Goal: Task Accomplishment & Management: Manage account settings

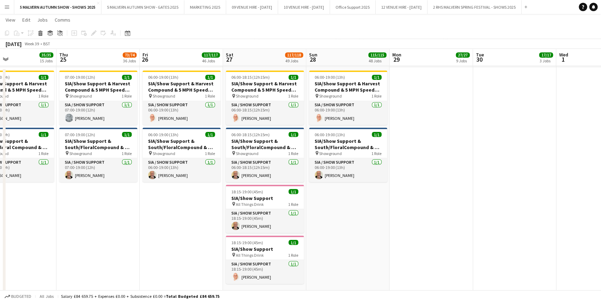
scroll to position [0, 224]
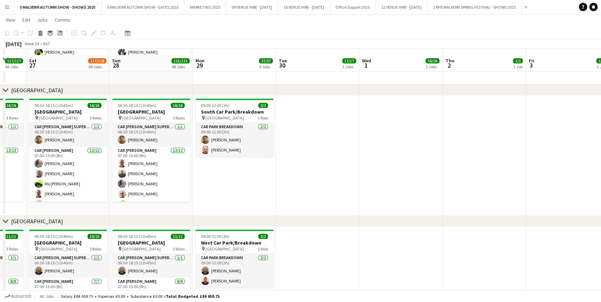
scroll to position [4165, 0]
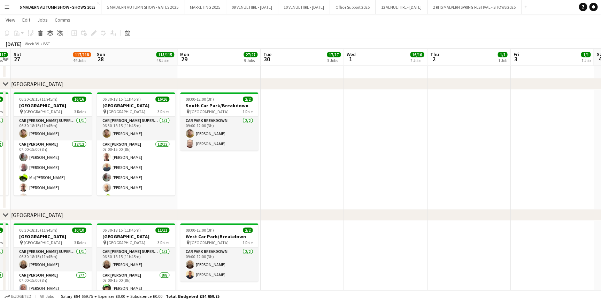
drag, startPoint x: 210, startPoint y: 56, endPoint x: 188, endPoint y: 67, distance: 25.1
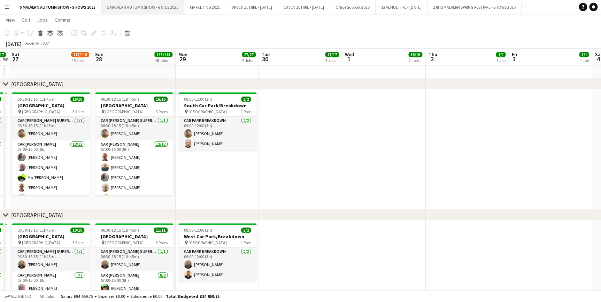
click at [136, 0] on button "5 MALVERN AUTUMN SHOW - GATES 2025 Close" at bounding box center [142, 7] width 83 height 14
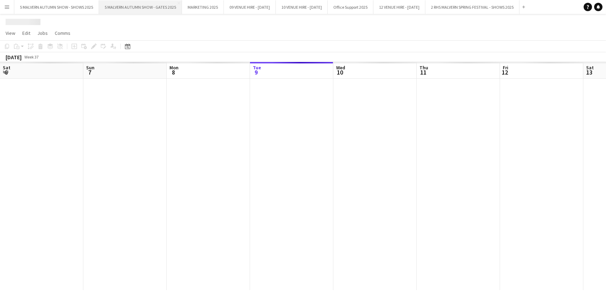
scroll to position [0, 167]
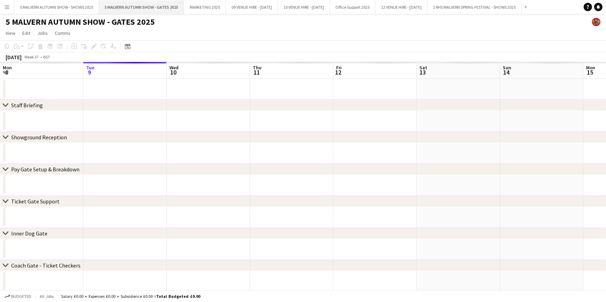
click at [137, 5] on button "5 MALVERN AUTUMN SHOW - GATES 2025 Close" at bounding box center [141, 7] width 85 height 14
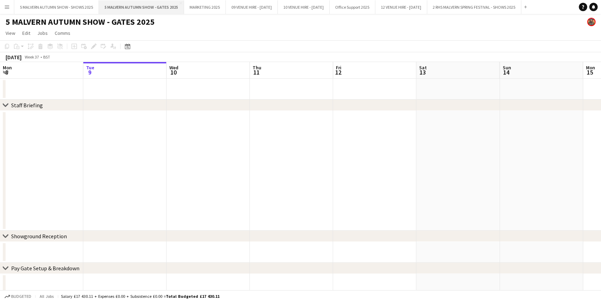
click at [169, 6] on button "5 MALVERN AUTUMN SHOW - GATES 2025 Close" at bounding box center [141, 7] width 85 height 14
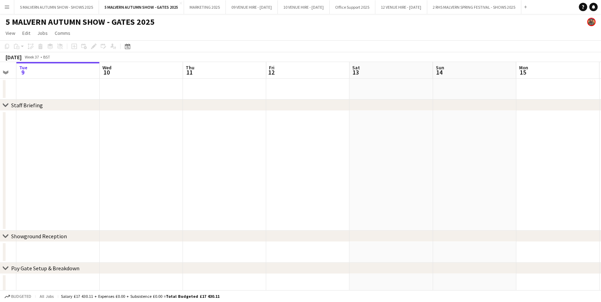
drag, startPoint x: 227, startPoint y: 70, endPoint x: 153, endPoint y: 70, distance: 73.5
click at [130, 48] on div "Date picker" at bounding box center [127, 46] width 8 height 8
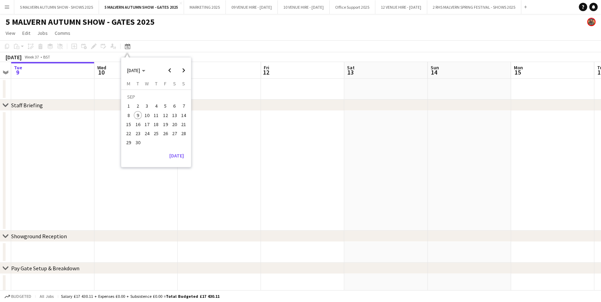
click at [130, 143] on span "29" at bounding box center [128, 143] width 8 height 8
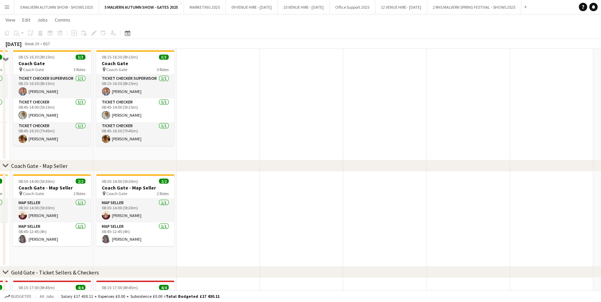
scroll to position [538, 0]
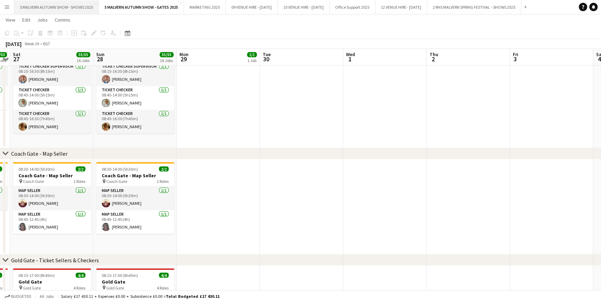
click at [92, 7] on button "5 MALVERN AUTUMN SHOW - SHOWS 2025 Close" at bounding box center [56, 7] width 85 height 14
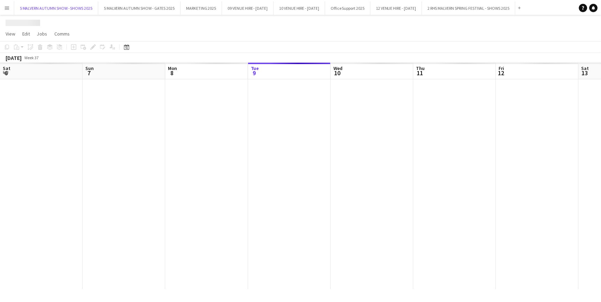
scroll to position [0, 167]
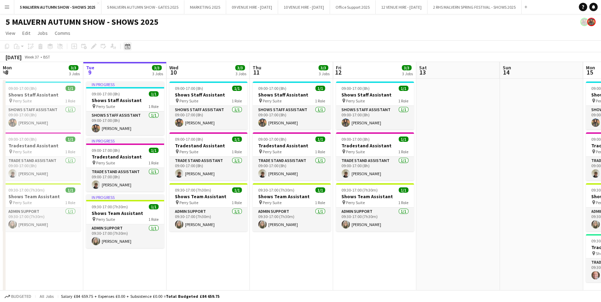
click at [127, 46] on icon at bounding box center [128, 47] width 2 height 2
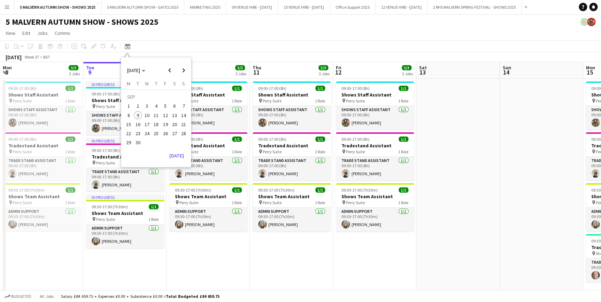
click at [130, 142] on span "29" at bounding box center [128, 143] width 8 height 8
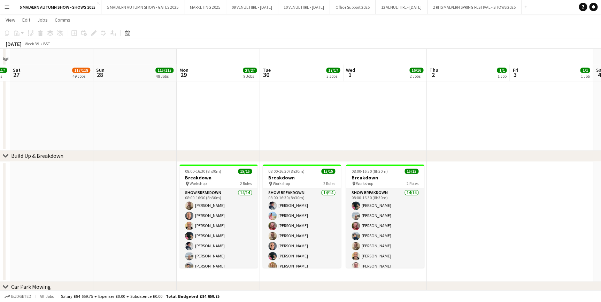
scroll to position [412, 0]
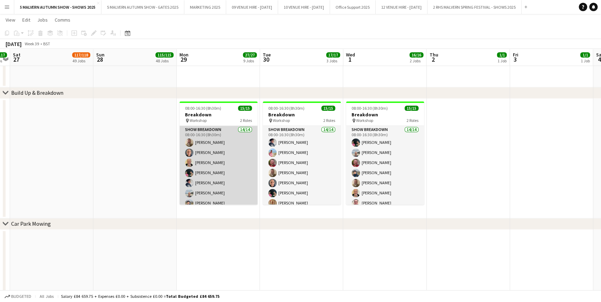
click at [215, 136] on app-card-role "Show Breakdown 14/14 08:00-16:30 (8h30m) [PERSON_NAME] [PERSON_NAME] [PERSON_NA…" at bounding box center [218, 204] width 78 height 157
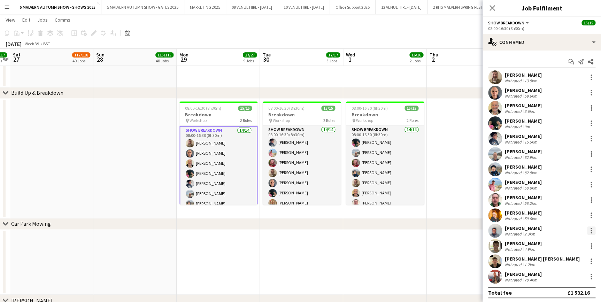
click at [398, 188] on div at bounding box center [591, 231] width 8 height 8
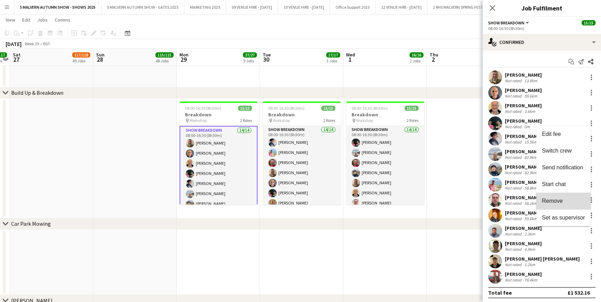
click at [398, 188] on span "Remove" at bounding box center [552, 201] width 21 height 6
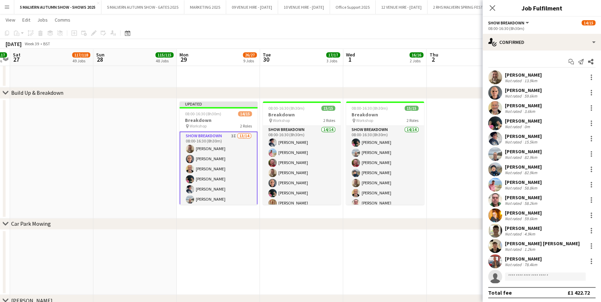
click at [275, 188] on app-date-cell at bounding box center [301, 263] width 83 height 66
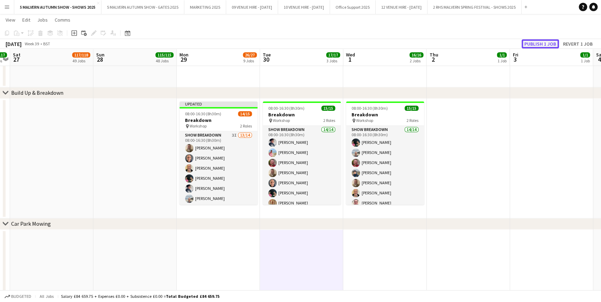
click at [398, 41] on button "Publish 1 job" at bounding box center [540, 43] width 37 height 9
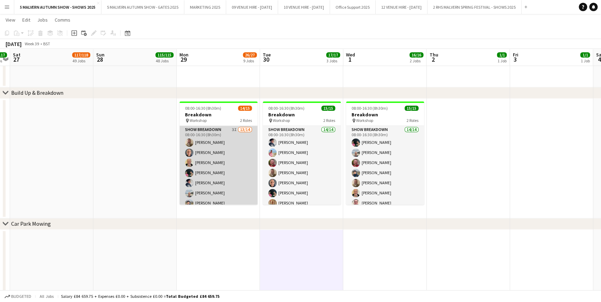
click at [230, 131] on app-card-role "Show Breakdown 3I 13/14 08:00-16:30 (8h30m) [PERSON_NAME] [PERSON_NAME] [PERSON…" at bounding box center [218, 204] width 78 height 157
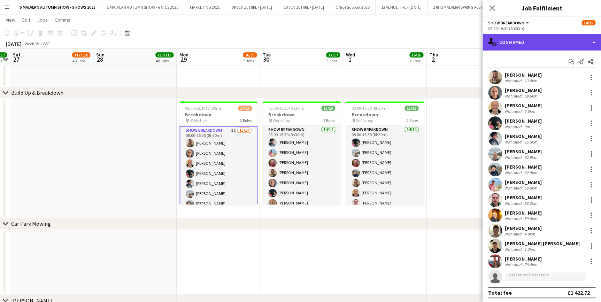
click at [398, 41] on div "single-neutral-actions-check-2 Confirmed" at bounding box center [542, 42] width 118 height 17
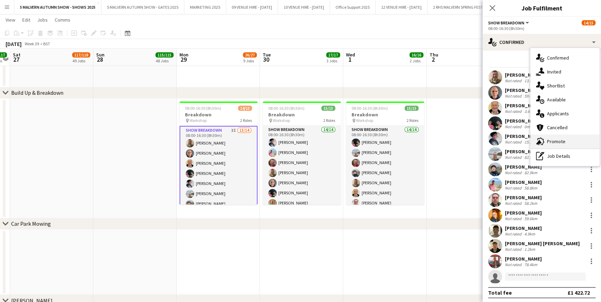
click at [398, 141] on span "Promote" at bounding box center [556, 141] width 18 height 6
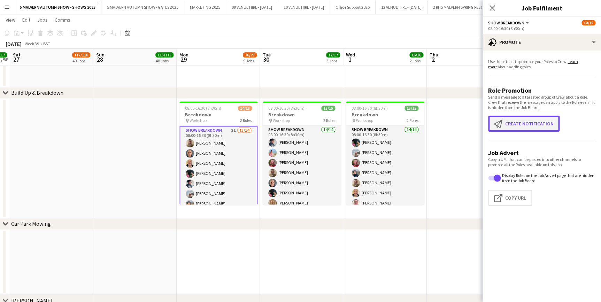
click at [398, 117] on button "Create notification Create notification" at bounding box center [523, 124] width 71 height 16
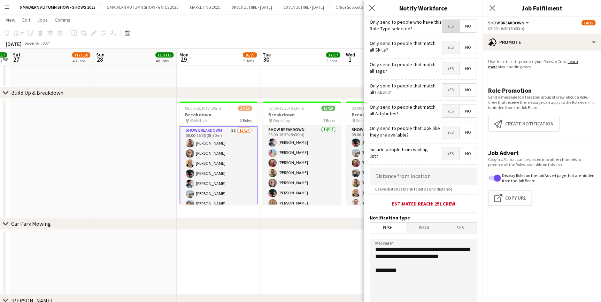
click at [398, 26] on span "Yes" at bounding box center [450, 26] width 17 height 13
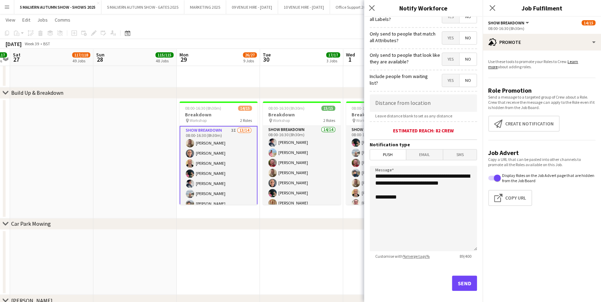
scroll to position [83, 0]
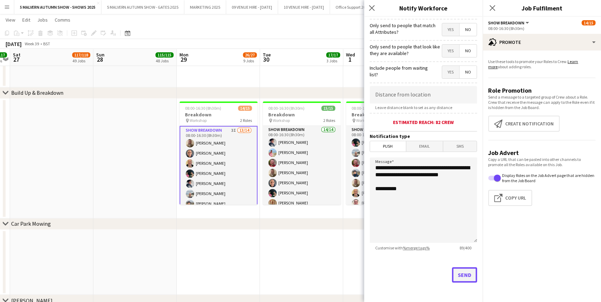
click at [398, 188] on button "Send" at bounding box center [464, 274] width 25 height 15
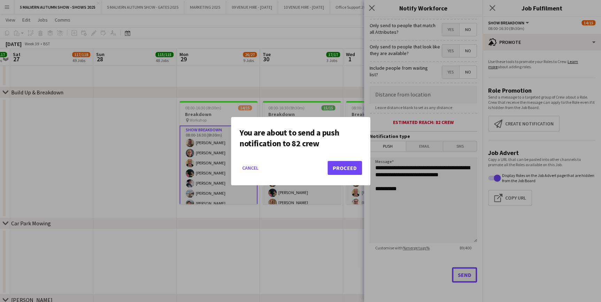
scroll to position [0, 0]
click at [344, 166] on button "Proceed" at bounding box center [345, 168] width 35 height 14
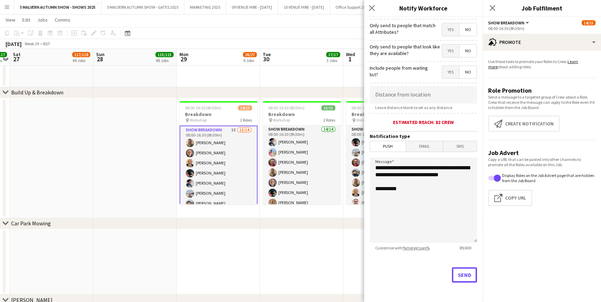
scroll to position [412, 0]
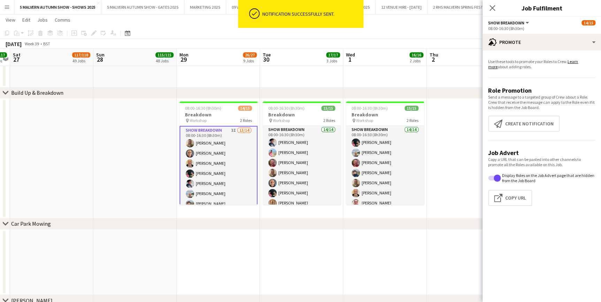
click at [368, 188] on app-date-cell at bounding box center [384, 263] width 83 height 66
